Goal: Task Accomplishment & Management: Complete application form

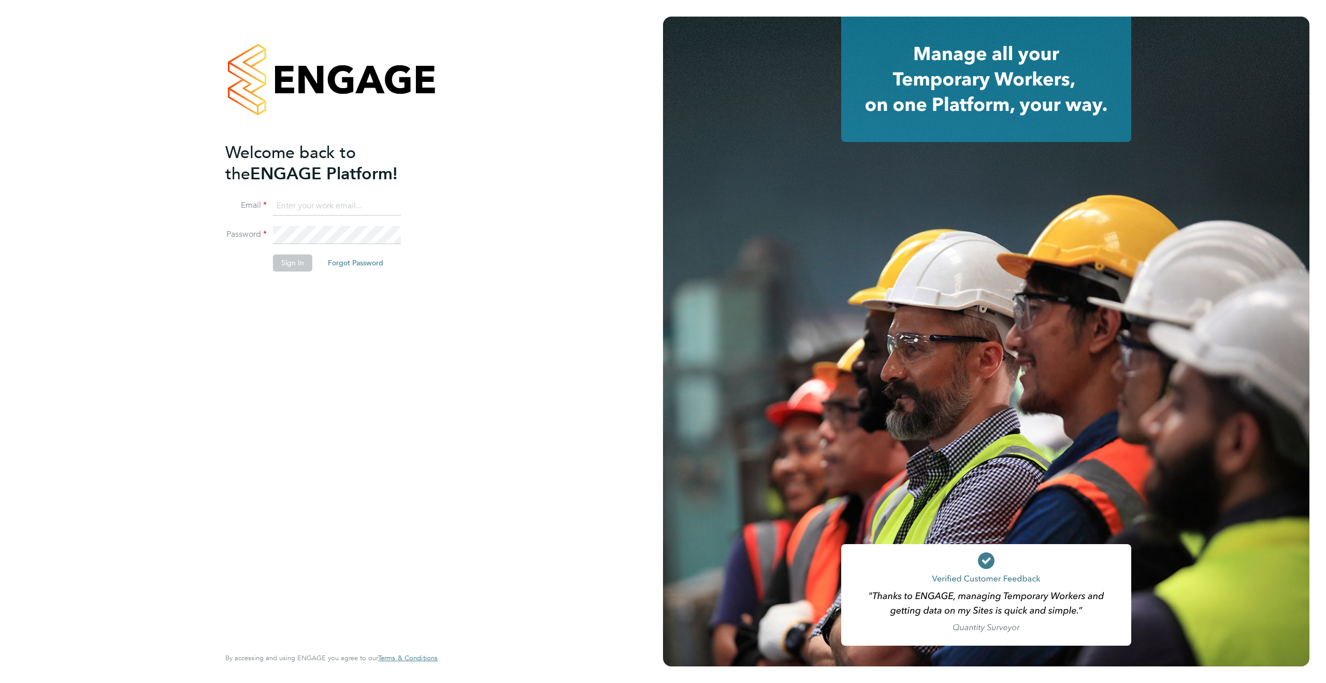
type input "[PERSON_NAME][EMAIL_ADDRESS][PERSON_NAME][DOMAIN_NAME]"
click at [286, 263] on button "Sign In" at bounding box center [292, 262] width 39 height 17
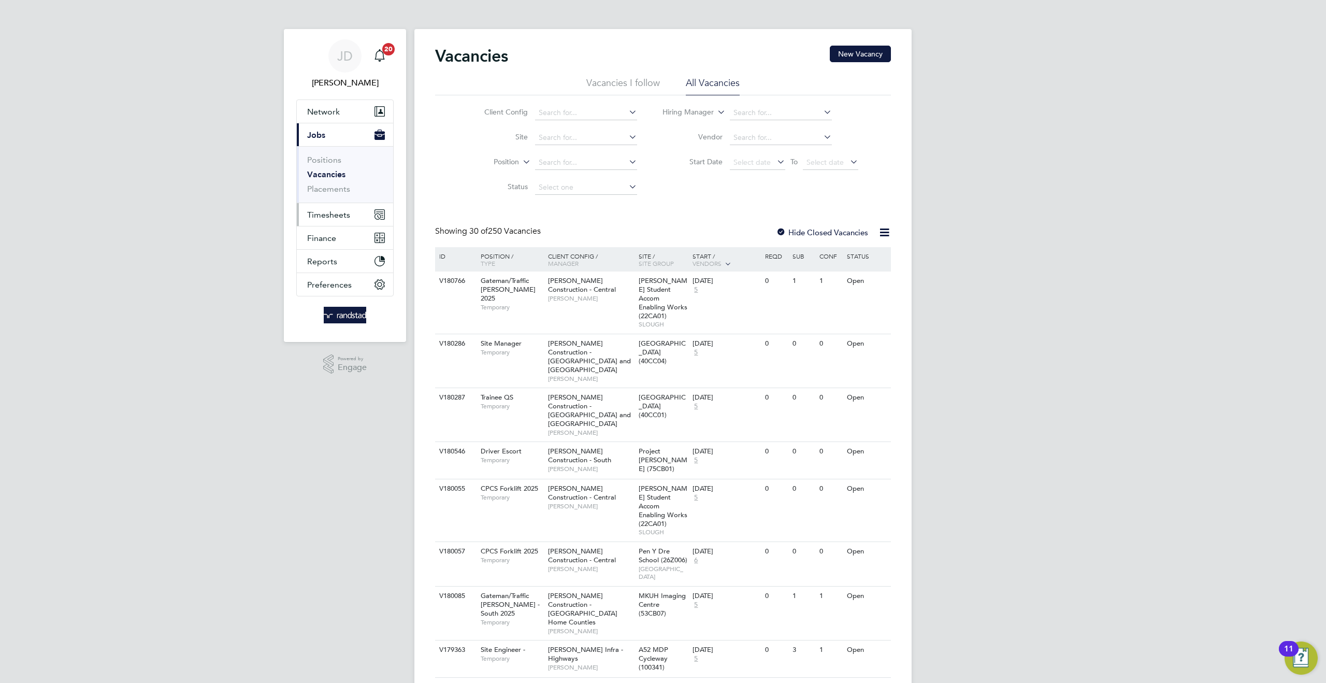
click at [339, 215] on span "Timesheets" at bounding box center [328, 215] width 43 height 10
click at [336, 184] on link "Timesheets" at bounding box center [328, 183] width 43 height 10
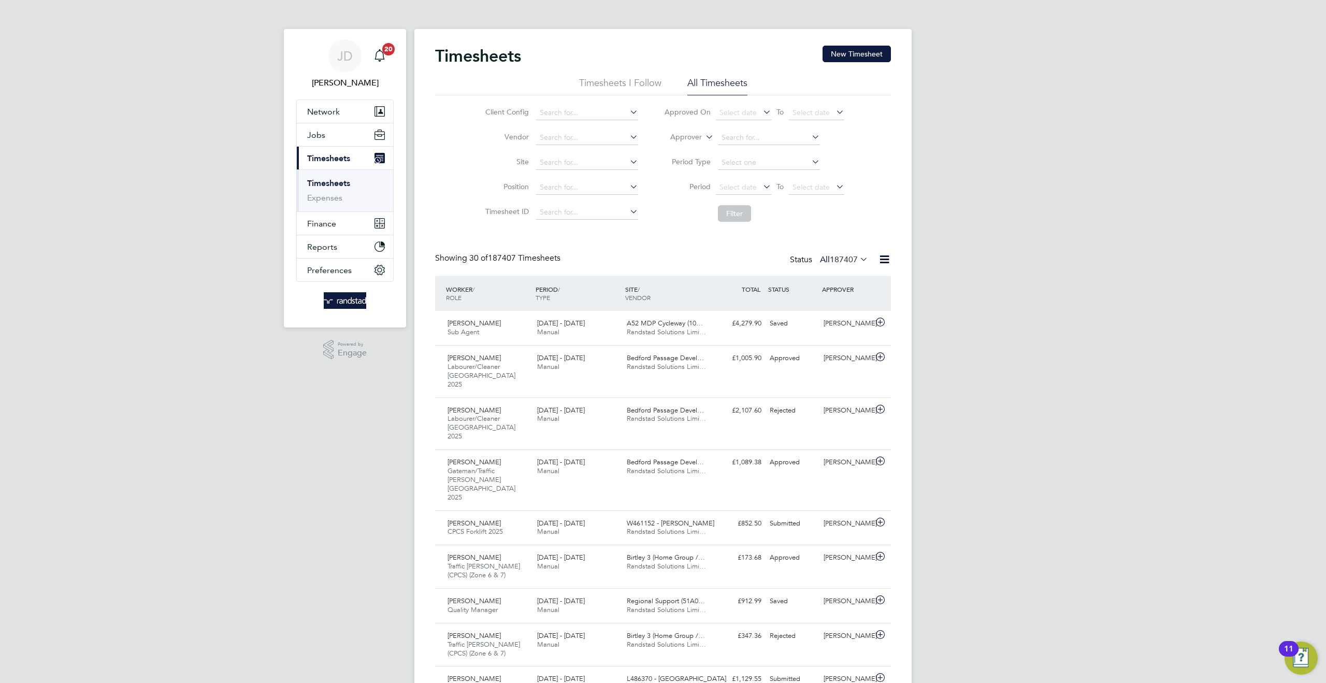
click at [703, 137] on icon at bounding box center [703, 133] width 0 height 9
click at [681, 144] on li "Worker" at bounding box center [675, 148] width 51 height 13
click at [735, 138] on input at bounding box center [769, 138] width 102 height 15
click at [732, 149] on b "[PERSON_NAME]" at bounding box center [751, 152] width 60 height 9
type input "[PERSON_NAME]"
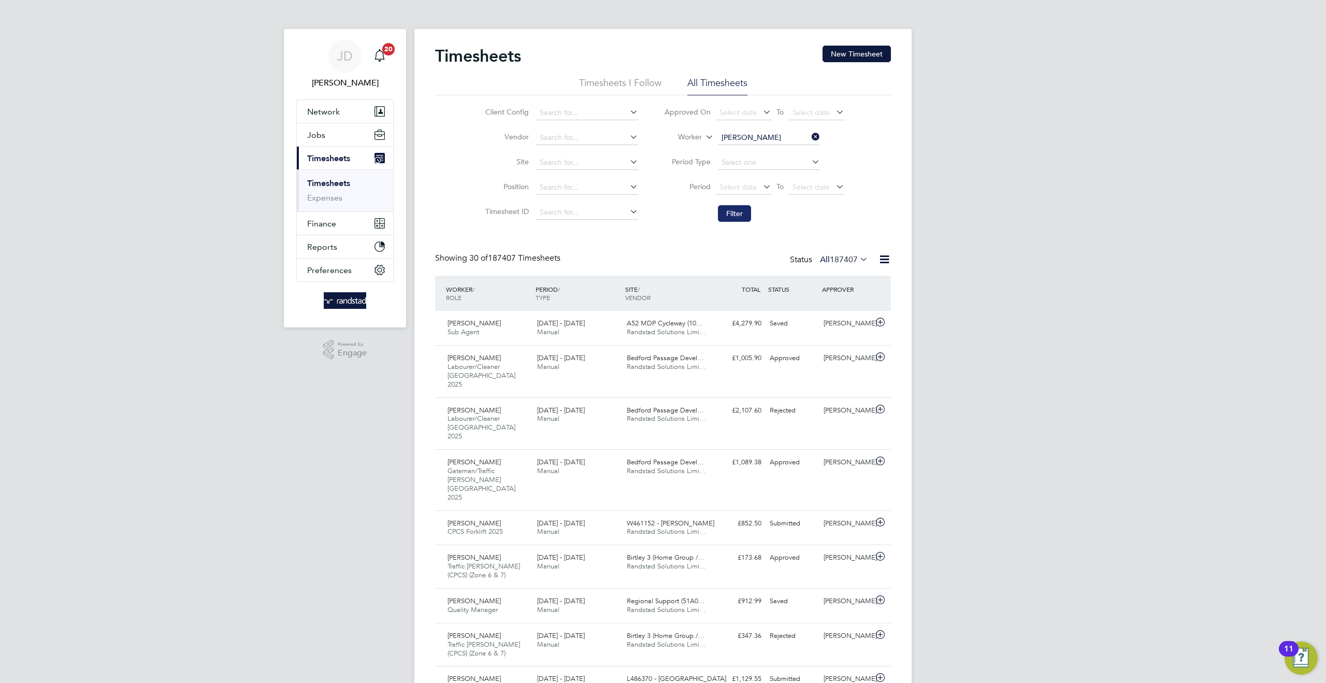
click at [733, 211] on button "Filter" at bounding box center [734, 213] width 33 height 17
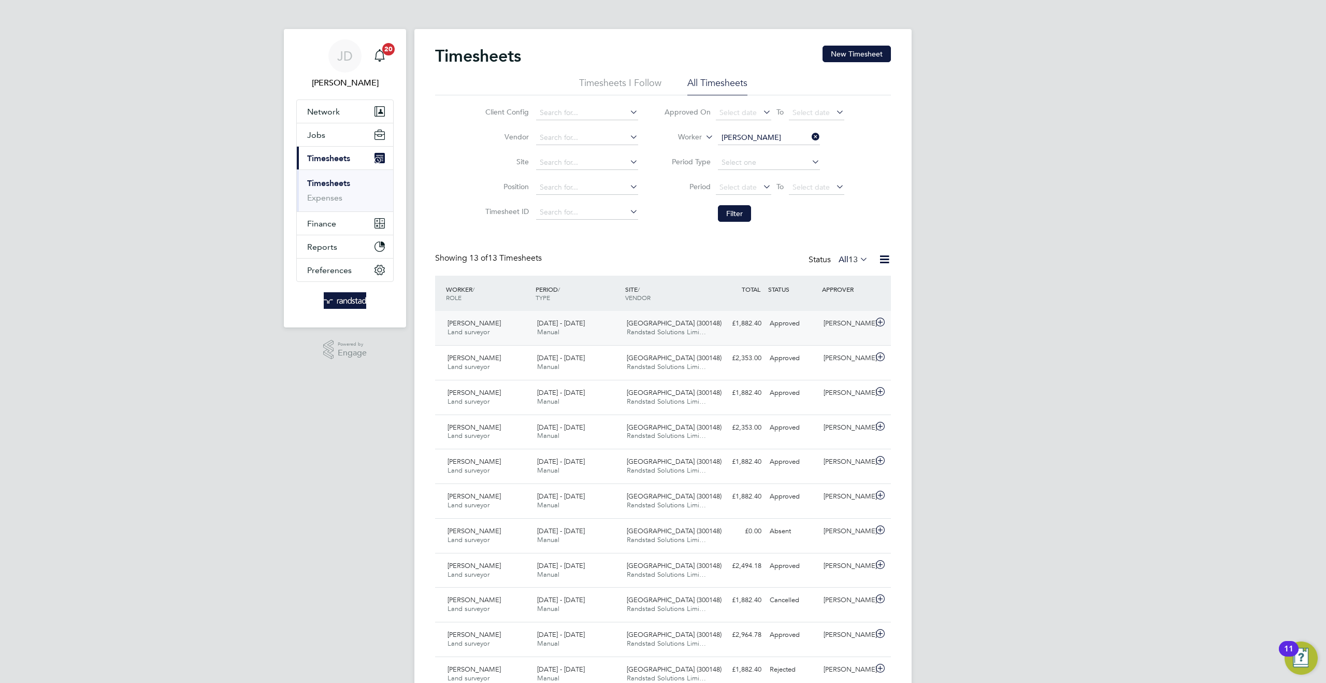
click at [772, 334] on div "[PERSON_NAME] Land surveyor [DATE] - [DATE] [DATE] - [DATE] Manual [GEOGRAPHIC_…" at bounding box center [663, 328] width 456 height 34
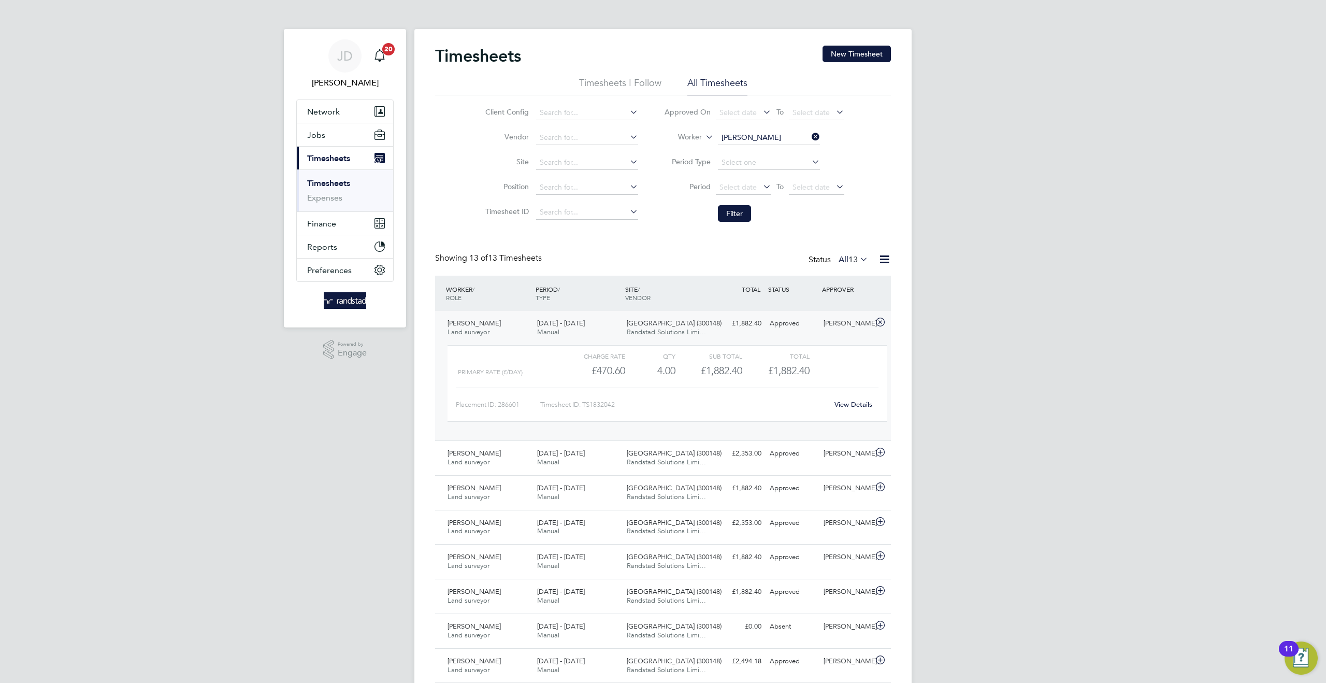
click at [849, 406] on link "View Details" at bounding box center [853, 404] width 38 height 9
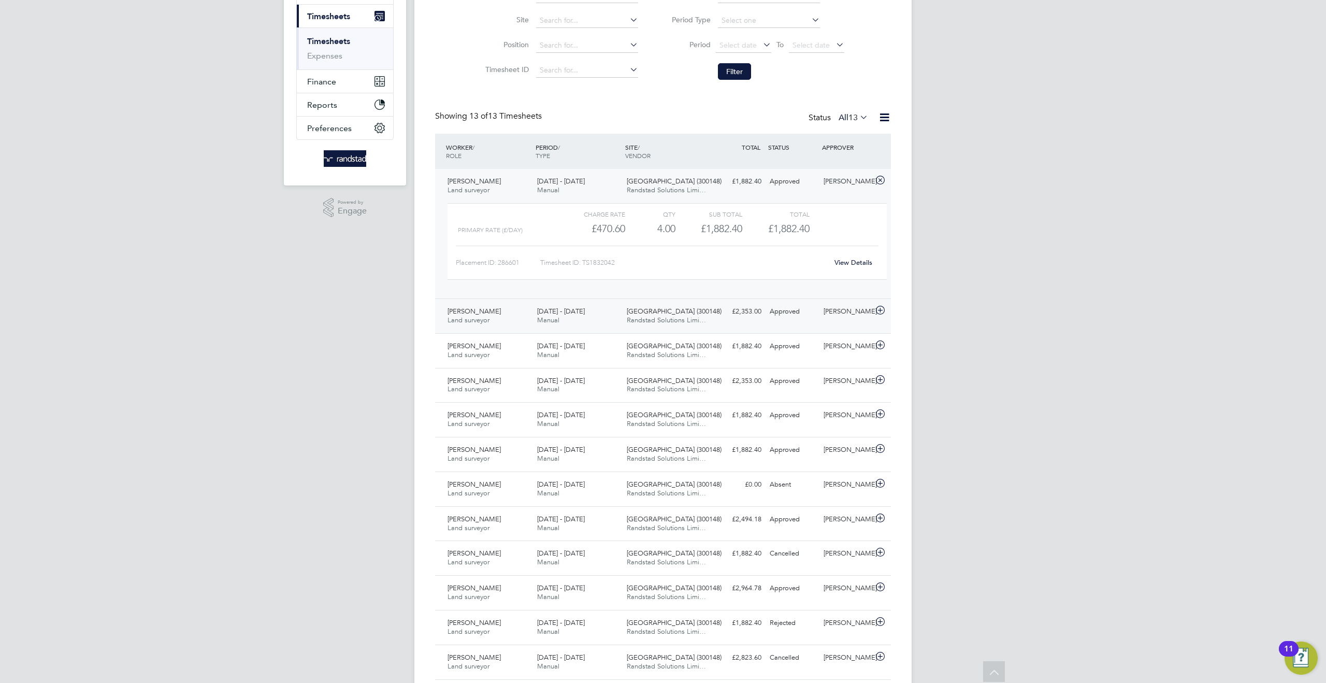
click at [584, 315] on div "[DATE] - [DATE] Manual" at bounding box center [578, 316] width 90 height 26
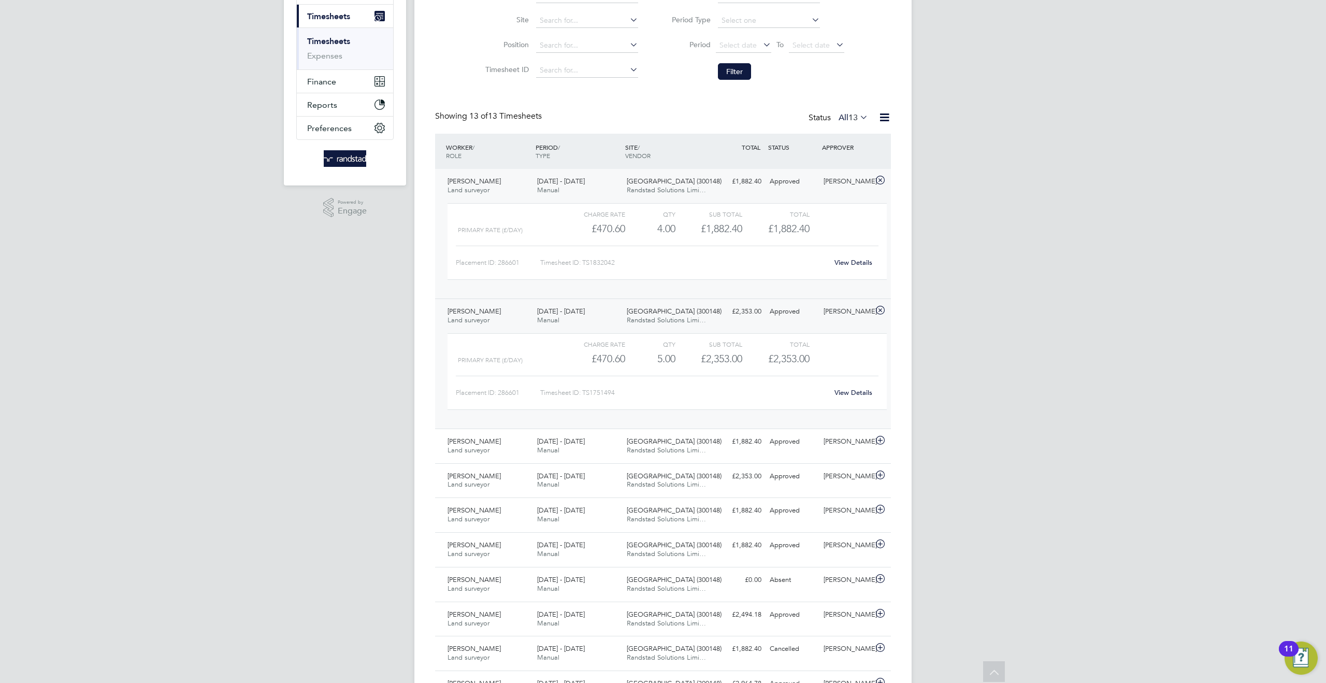
click at [860, 392] on link "View Details" at bounding box center [853, 392] width 38 height 9
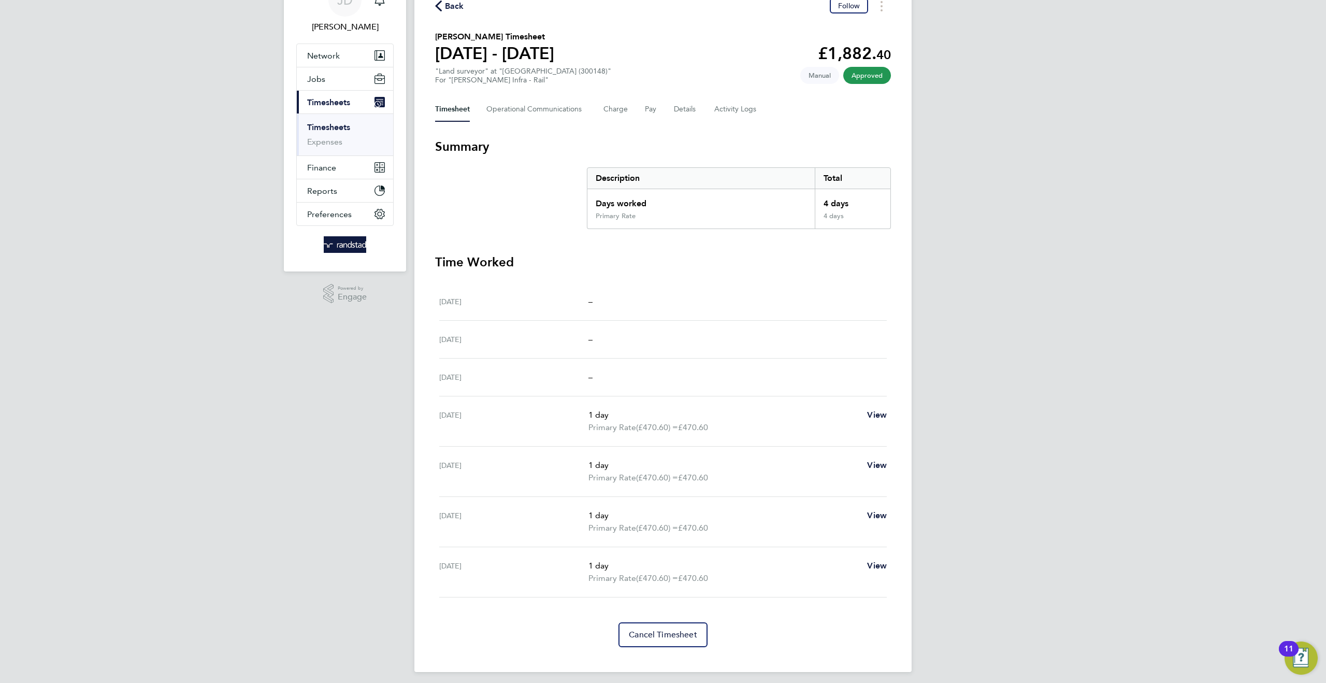
scroll to position [56, 0]
click at [726, 104] on Logs-tab "Activity Logs" at bounding box center [736, 108] width 44 height 25
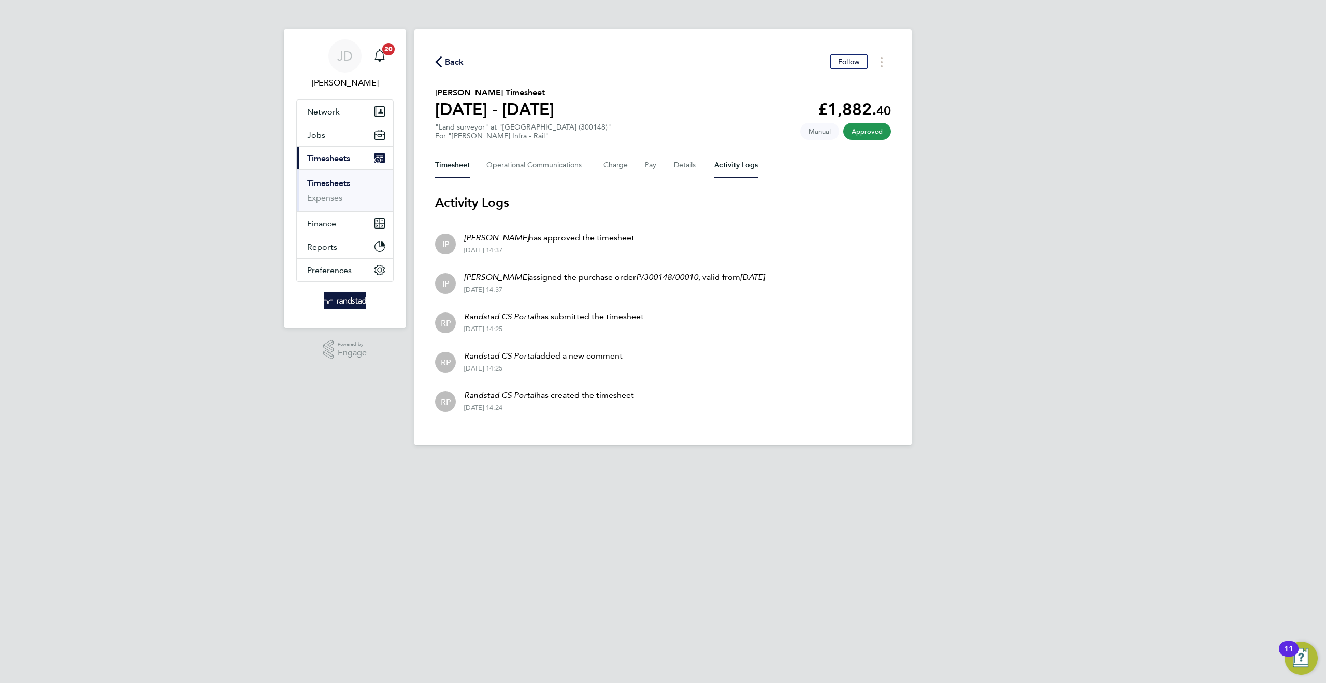
click at [460, 168] on button "Timesheet" at bounding box center [452, 165] width 35 height 25
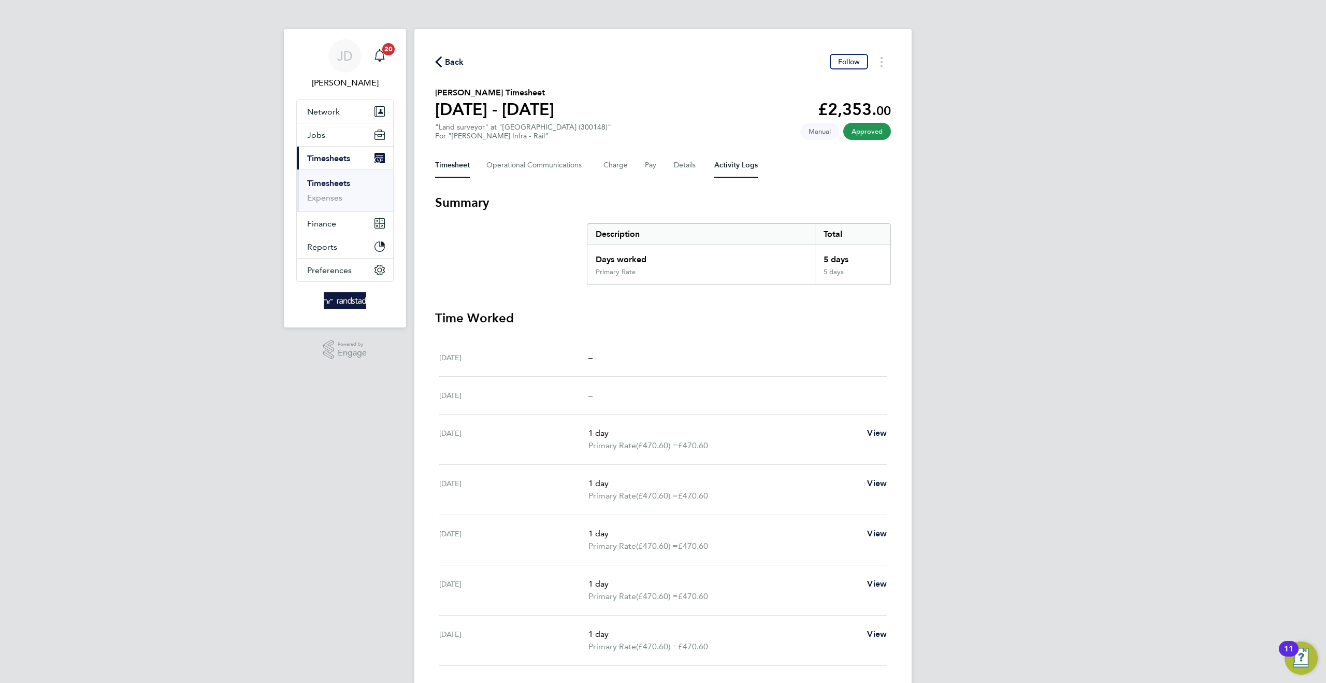
click at [747, 165] on Logs-tab "Activity Logs" at bounding box center [736, 165] width 44 height 25
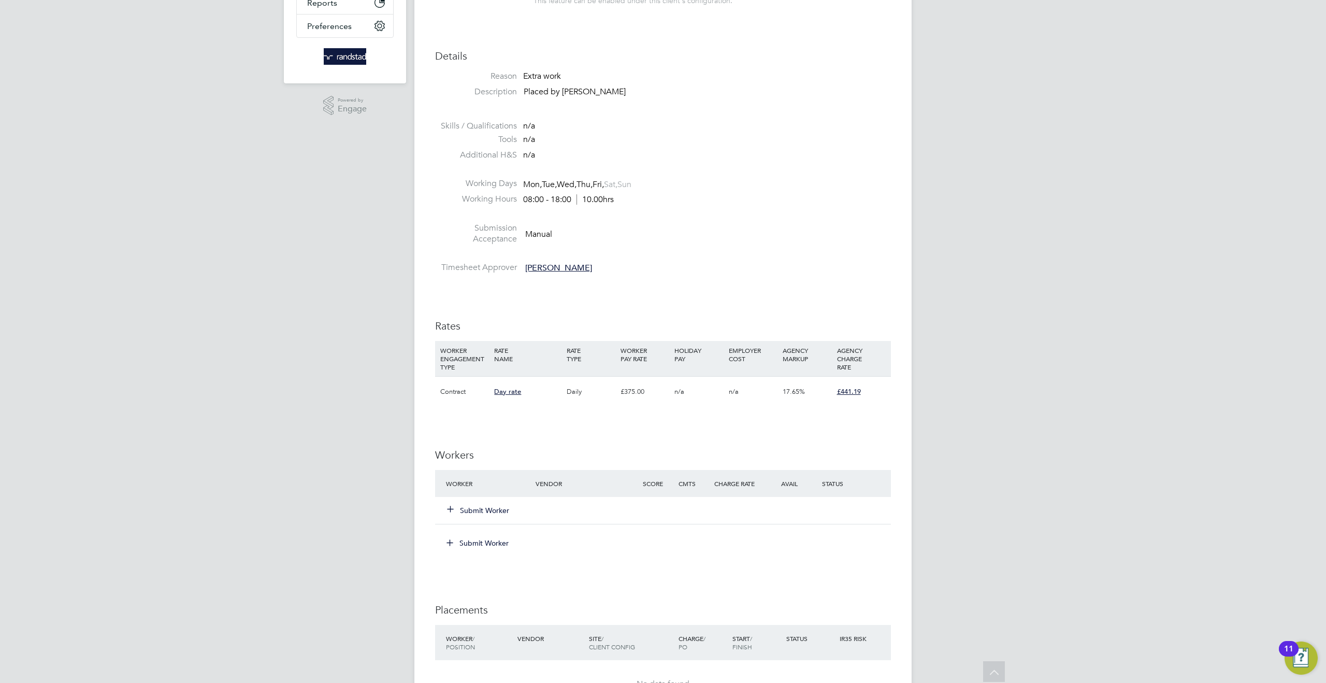
scroll to position [281, 0]
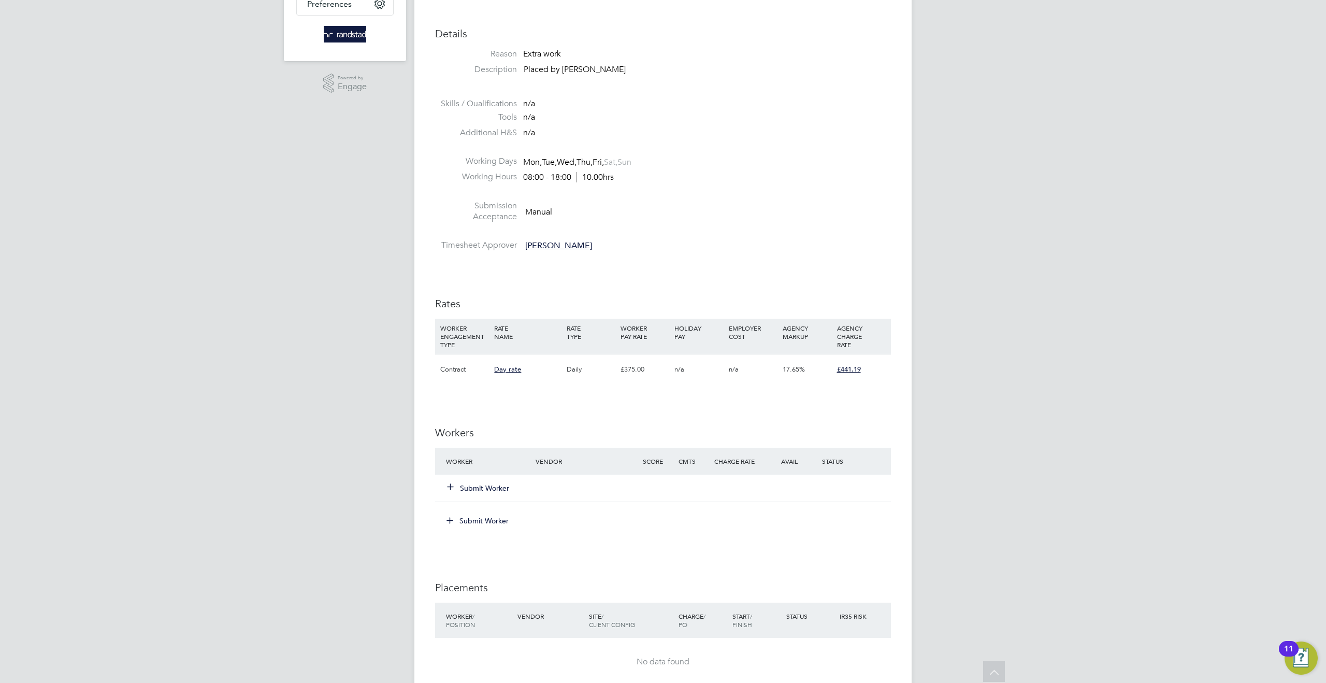
click at [485, 488] on button "Submit Worker" at bounding box center [478, 488] width 62 height 10
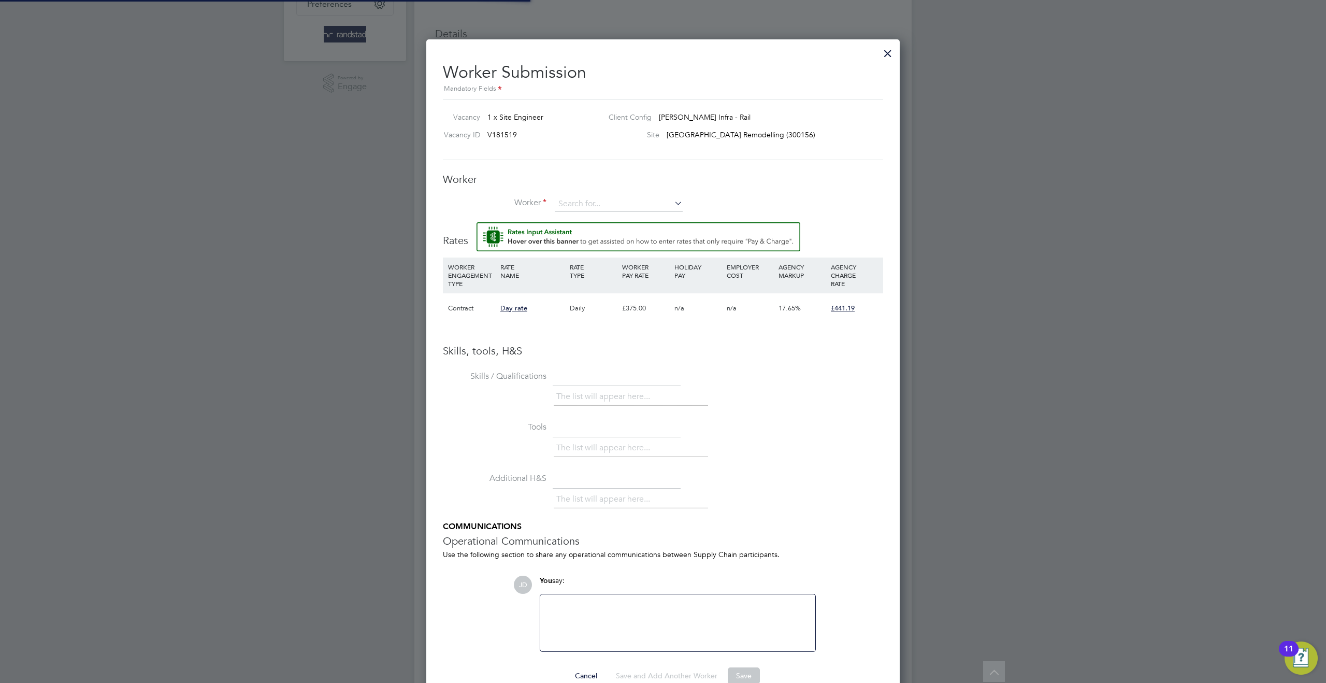
scroll to position [0, 0]
click at [591, 199] on input at bounding box center [619, 204] width 128 height 16
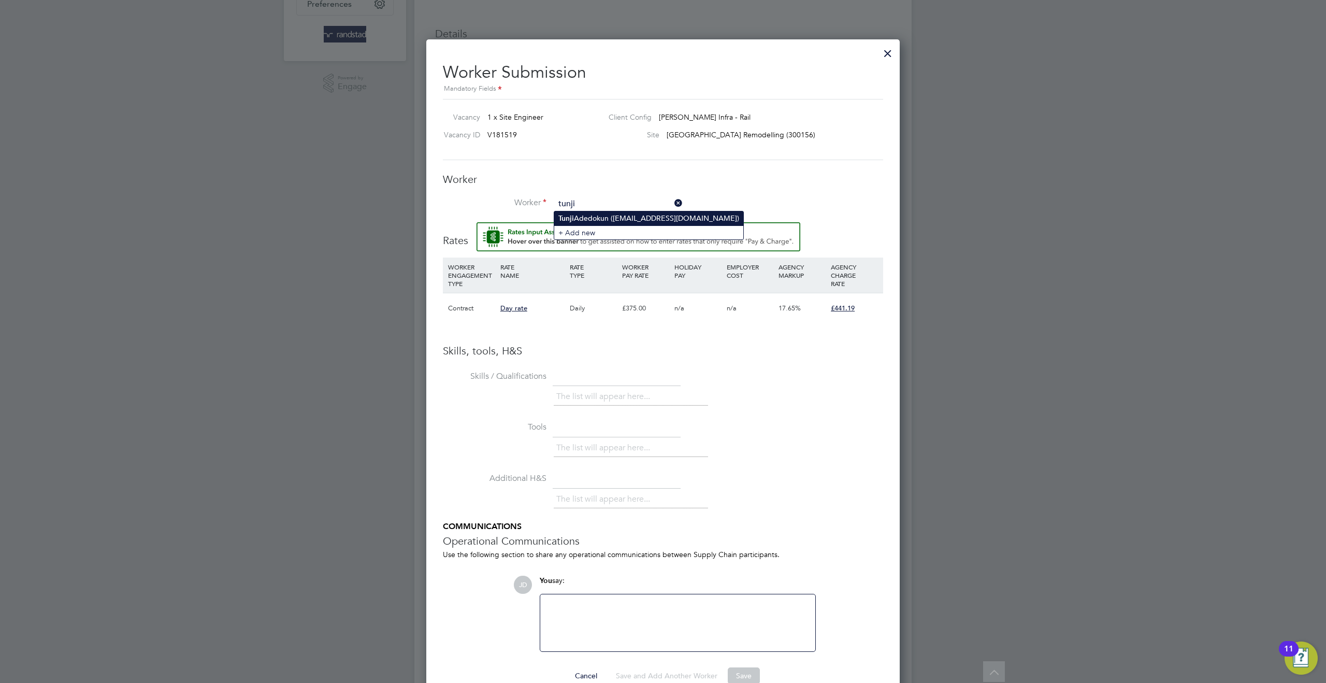
click at [636, 214] on li "Tunji Adedokun (tunji.adedokun@yahoo.co.uk)" at bounding box center [648, 218] width 189 height 14
type input "Tunji Adedokun (tunji.adedokun@yahoo.co.uk)"
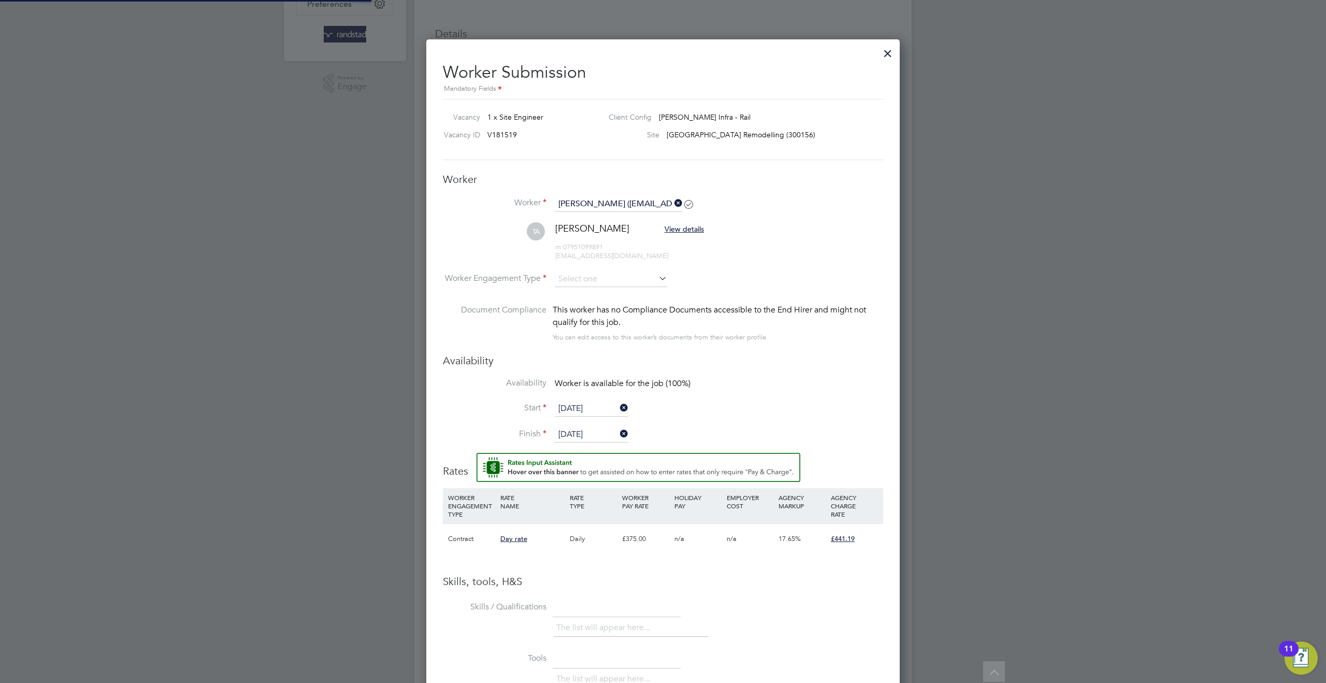
scroll to position [894, 474]
click at [576, 279] on input at bounding box center [611, 279] width 112 height 16
click at [580, 289] on li "Contract" at bounding box center [610, 292] width 113 height 13
type input "Contract"
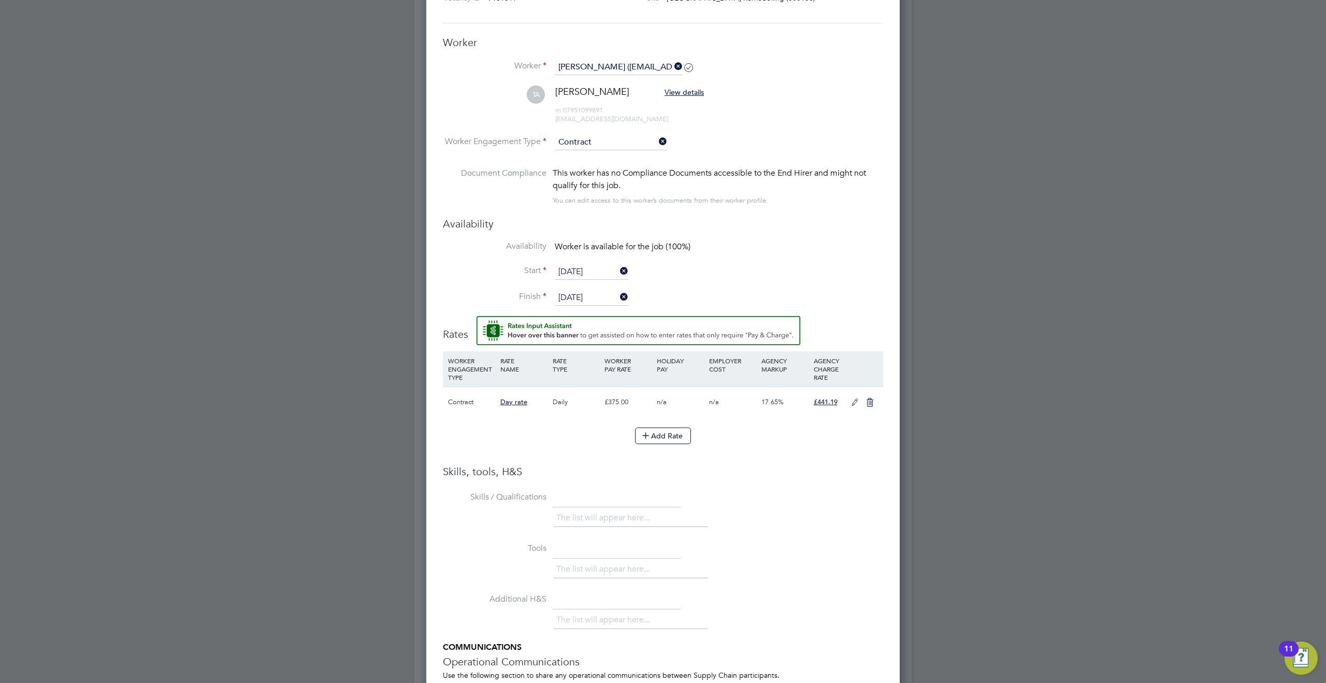
click at [598, 272] on input "01 Oct 2025" at bounding box center [592, 272] width 74 height 16
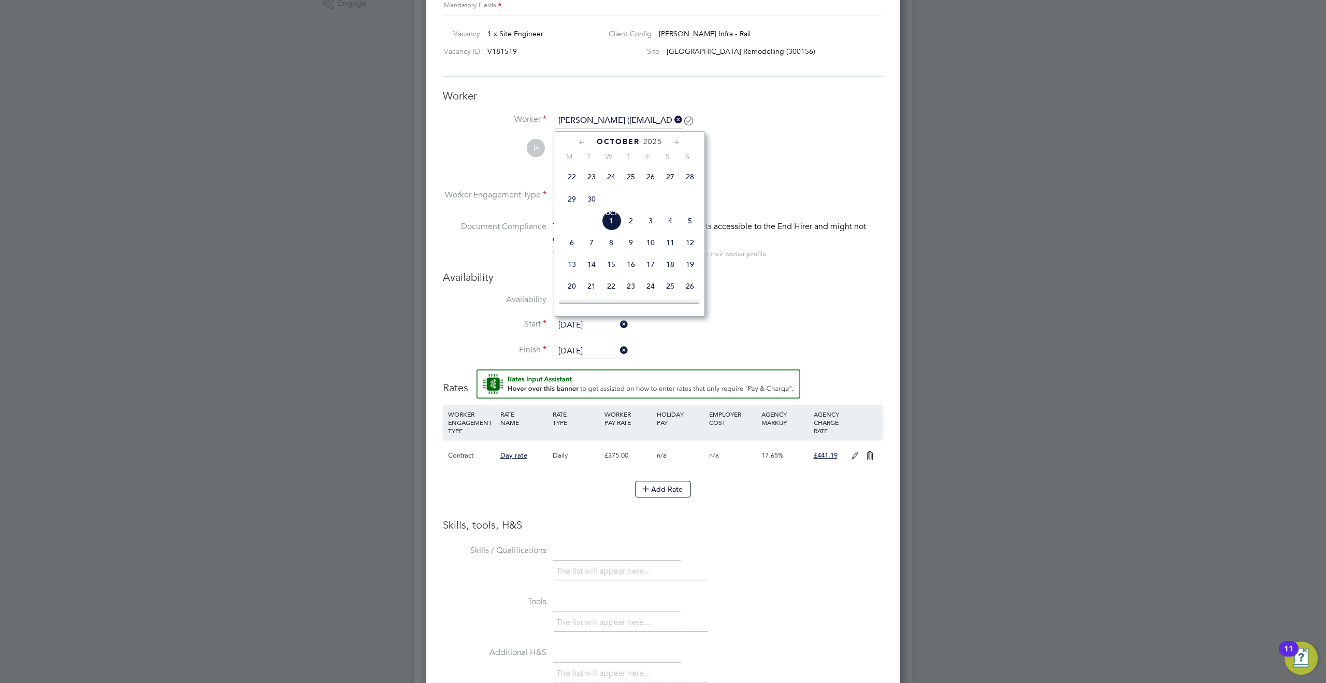
click at [590, 202] on span "30" at bounding box center [592, 199] width 20 height 20
type input "30 Sep 2025"
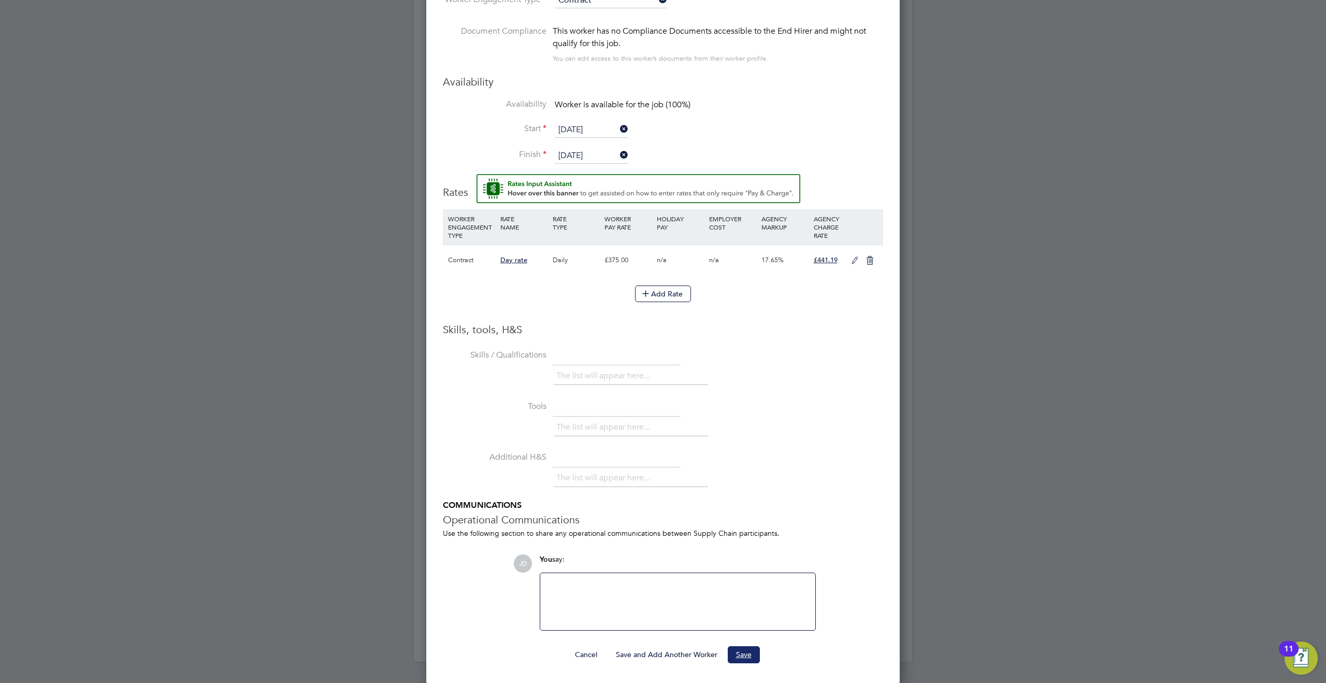
click at [743, 657] on button "Save" at bounding box center [744, 654] width 32 height 17
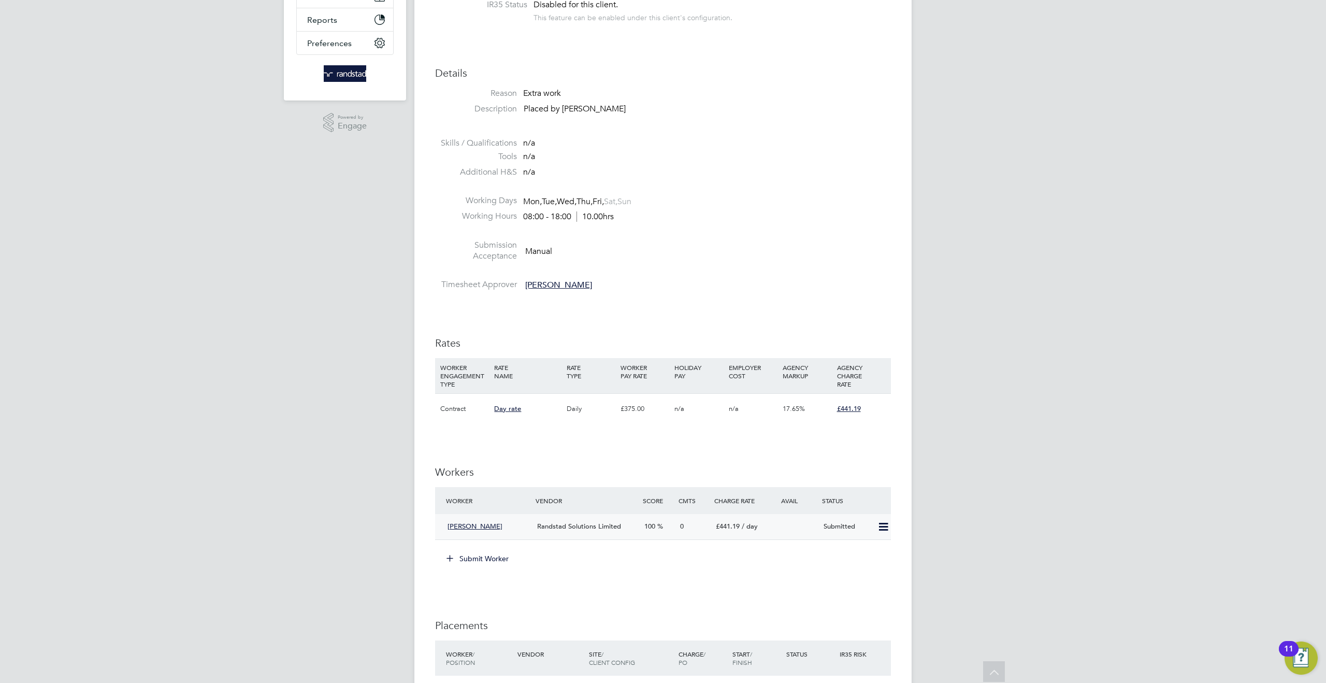
click at [881, 526] on icon at bounding box center [883, 527] width 13 height 8
click at [870, 453] on div "IR35 Determination IR35 Status Disabled for this client. This feature can be en…" at bounding box center [663, 467] width 456 height 979
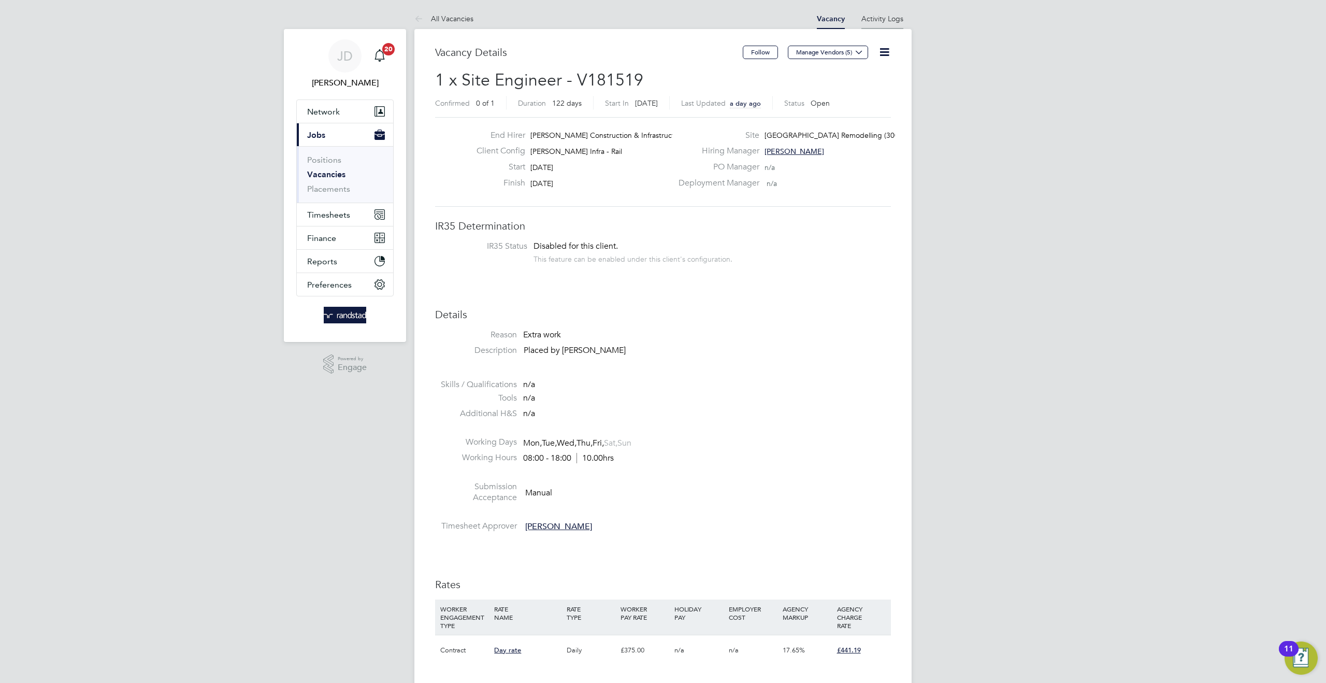
click at [875, 14] on link "Activity Logs" at bounding box center [882, 18] width 42 height 9
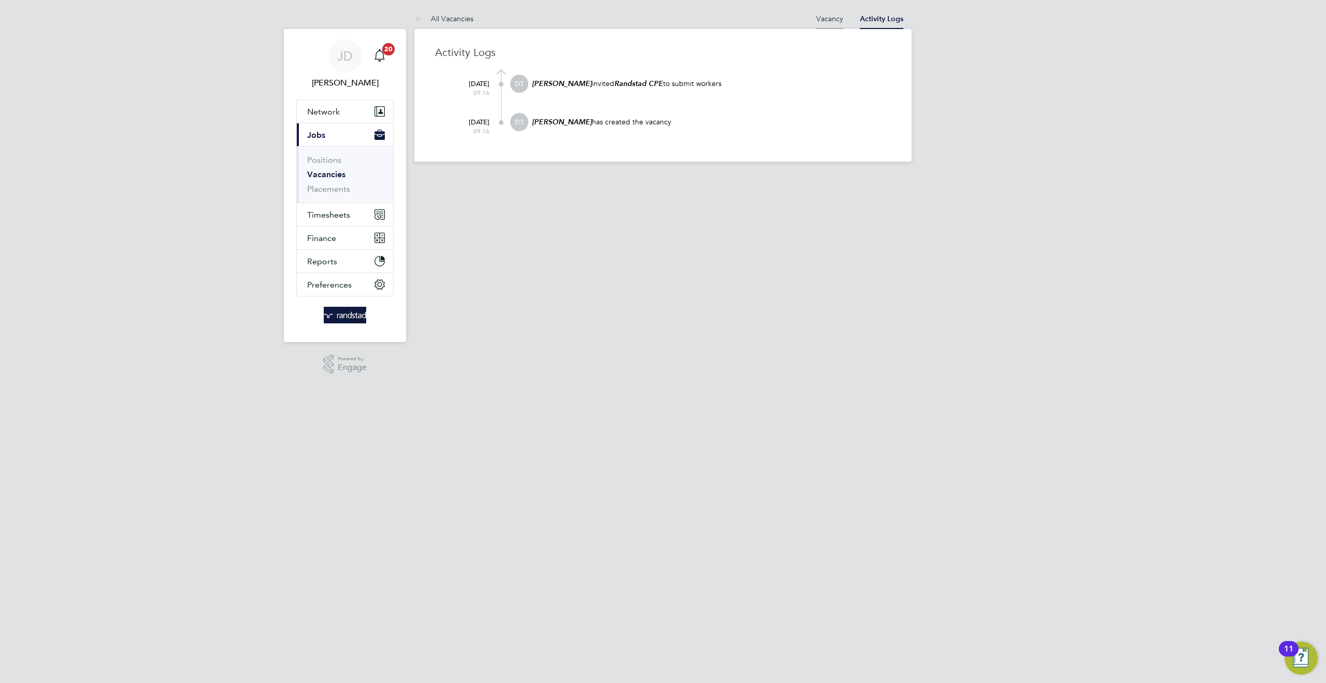
click at [830, 21] on link "Vacancy" at bounding box center [829, 18] width 27 height 9
